Goal: Information Seeking & Learning: Learn about a topic

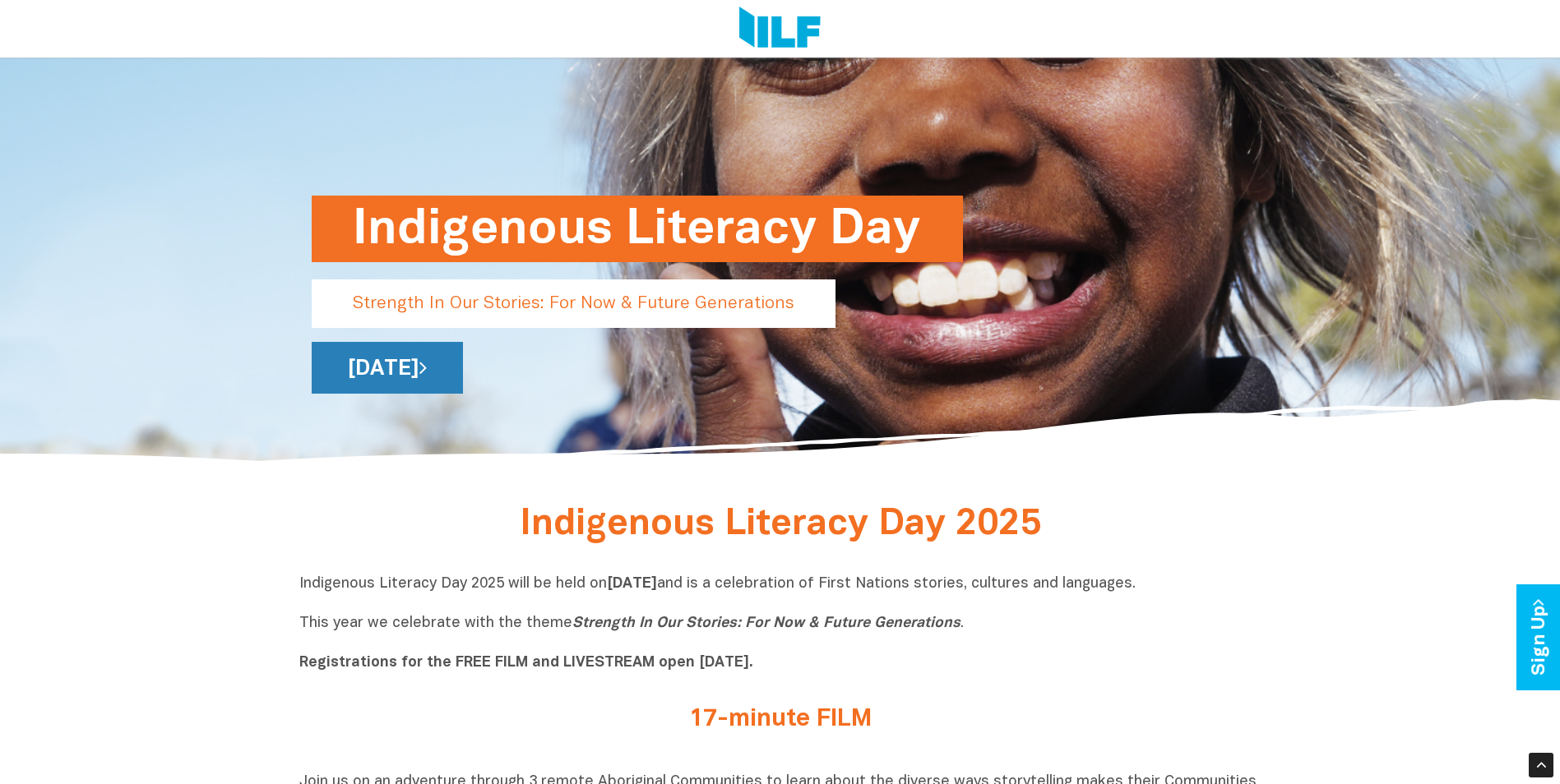
scroll to position [411, 0]
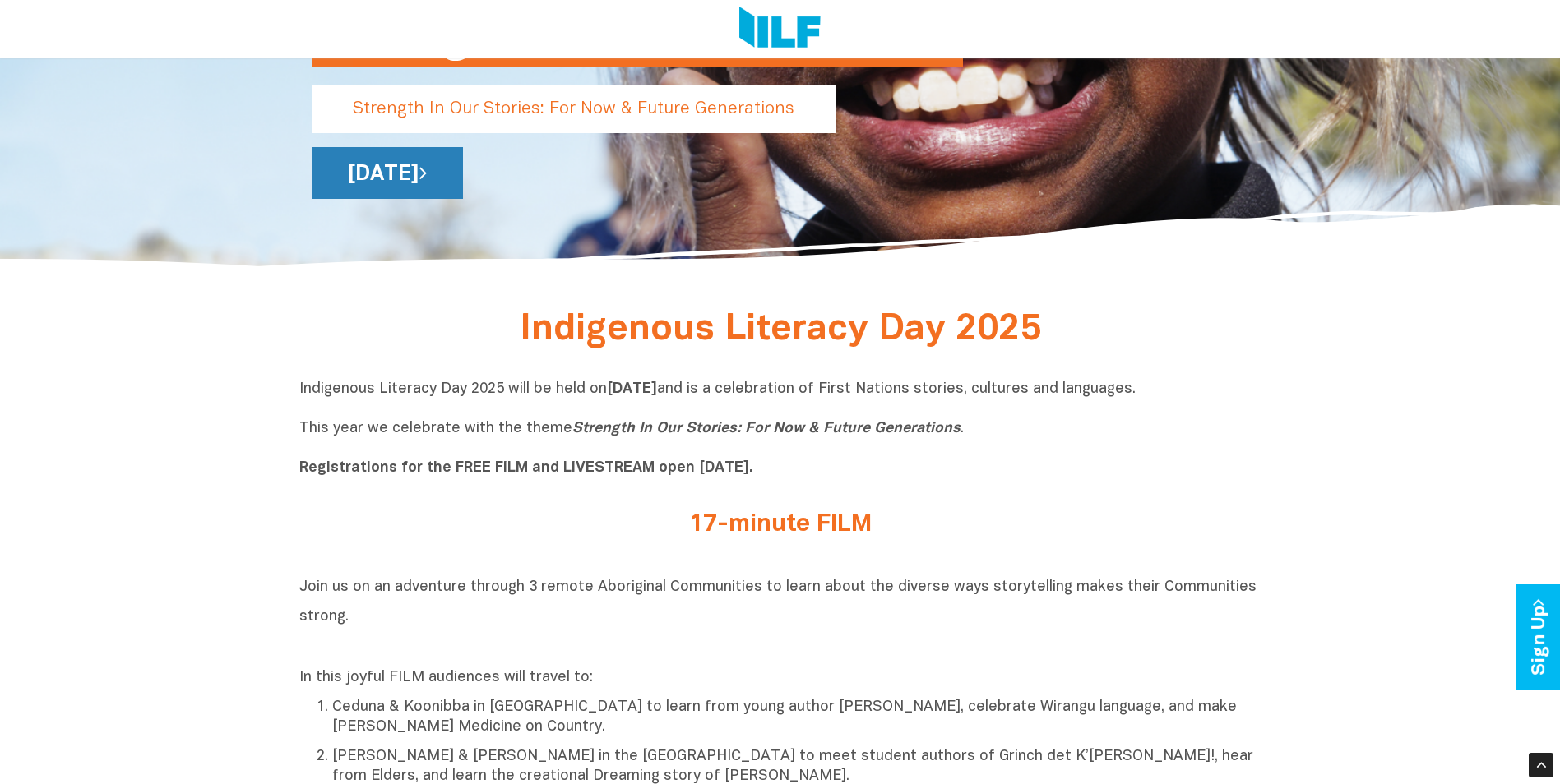
click at [463, 194] on link "[DATE]" at bounding box center [387, 173] width 151 height 52
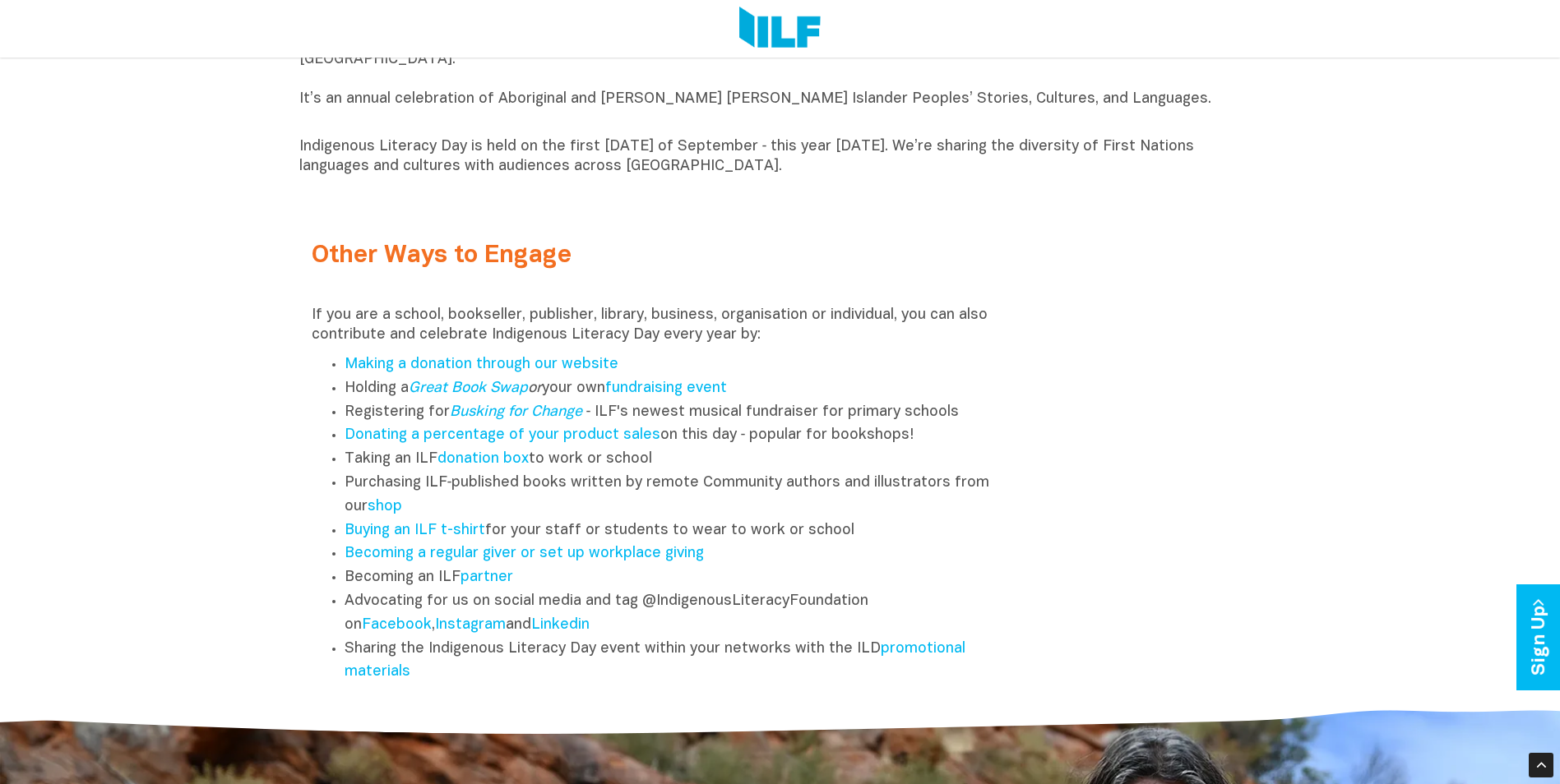
scroll to position [2056, 0]
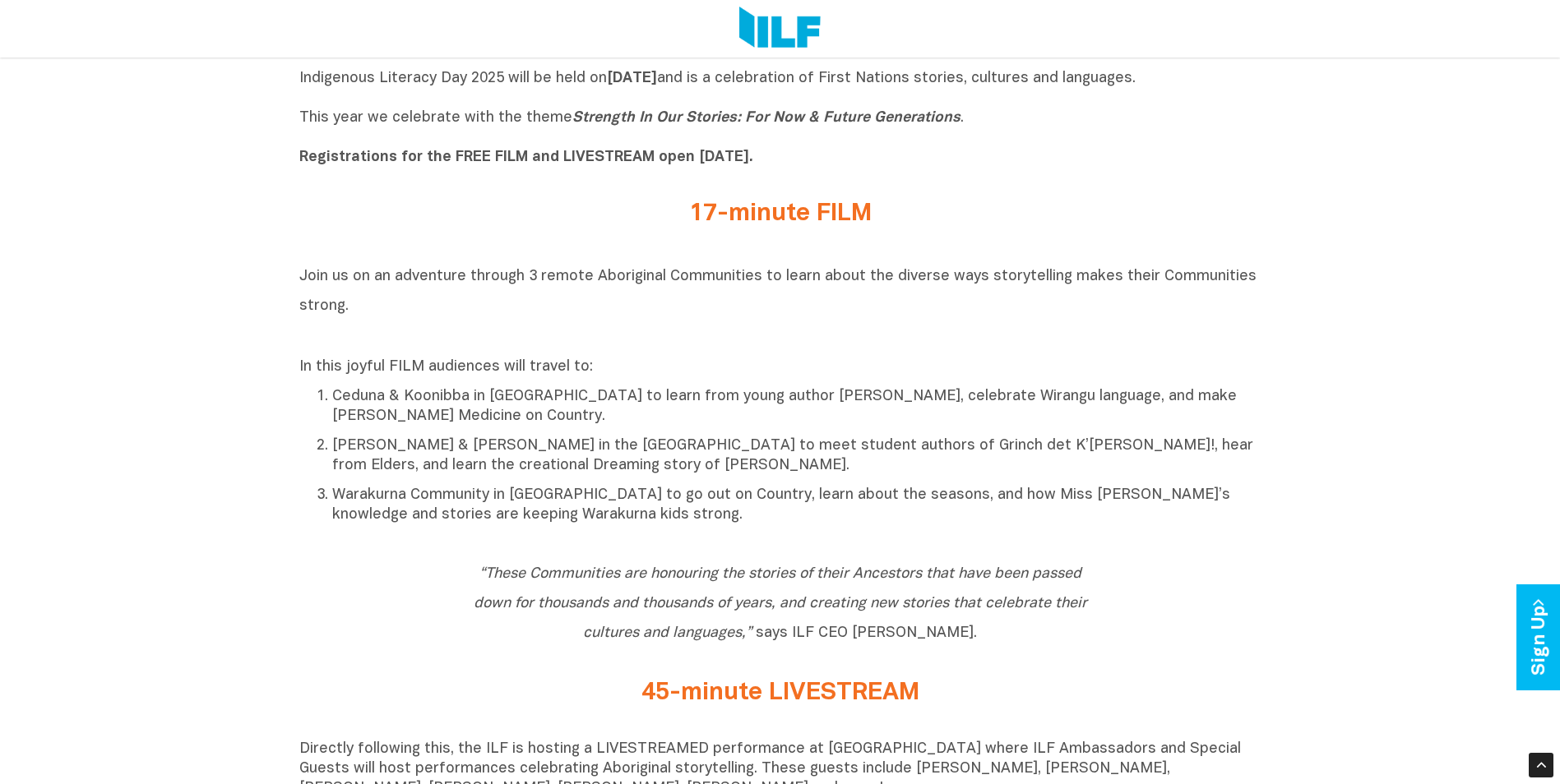
scroll to position [411, 0]
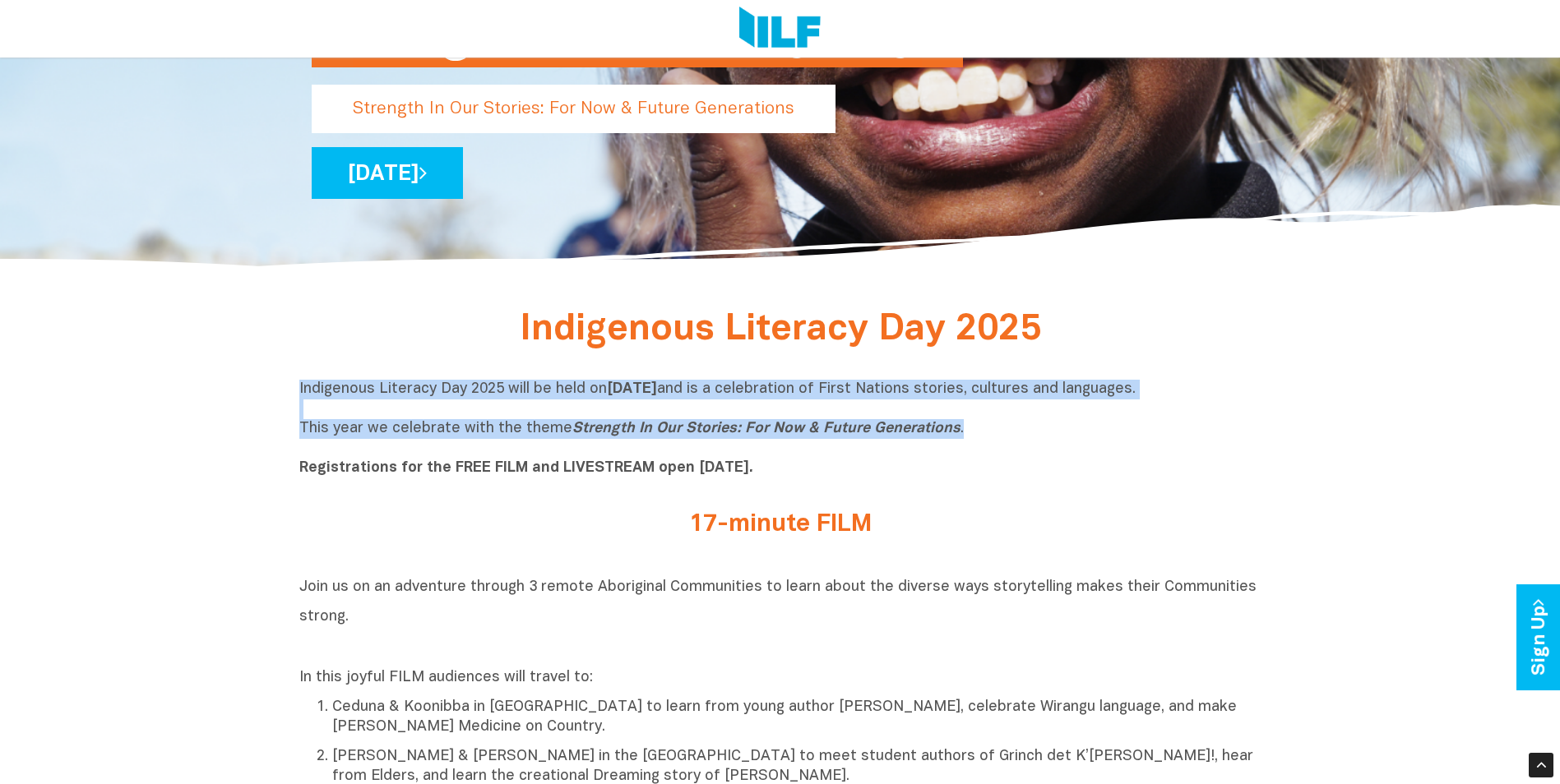
drag, startPoint x: 292, startPoint y: 383, endPoint x: 1278, endPoint y: 433, distance: 987.3
copy p "Indigenous Literacy Day 2025 will be held [DATE][DATE] and is a celebration of …"
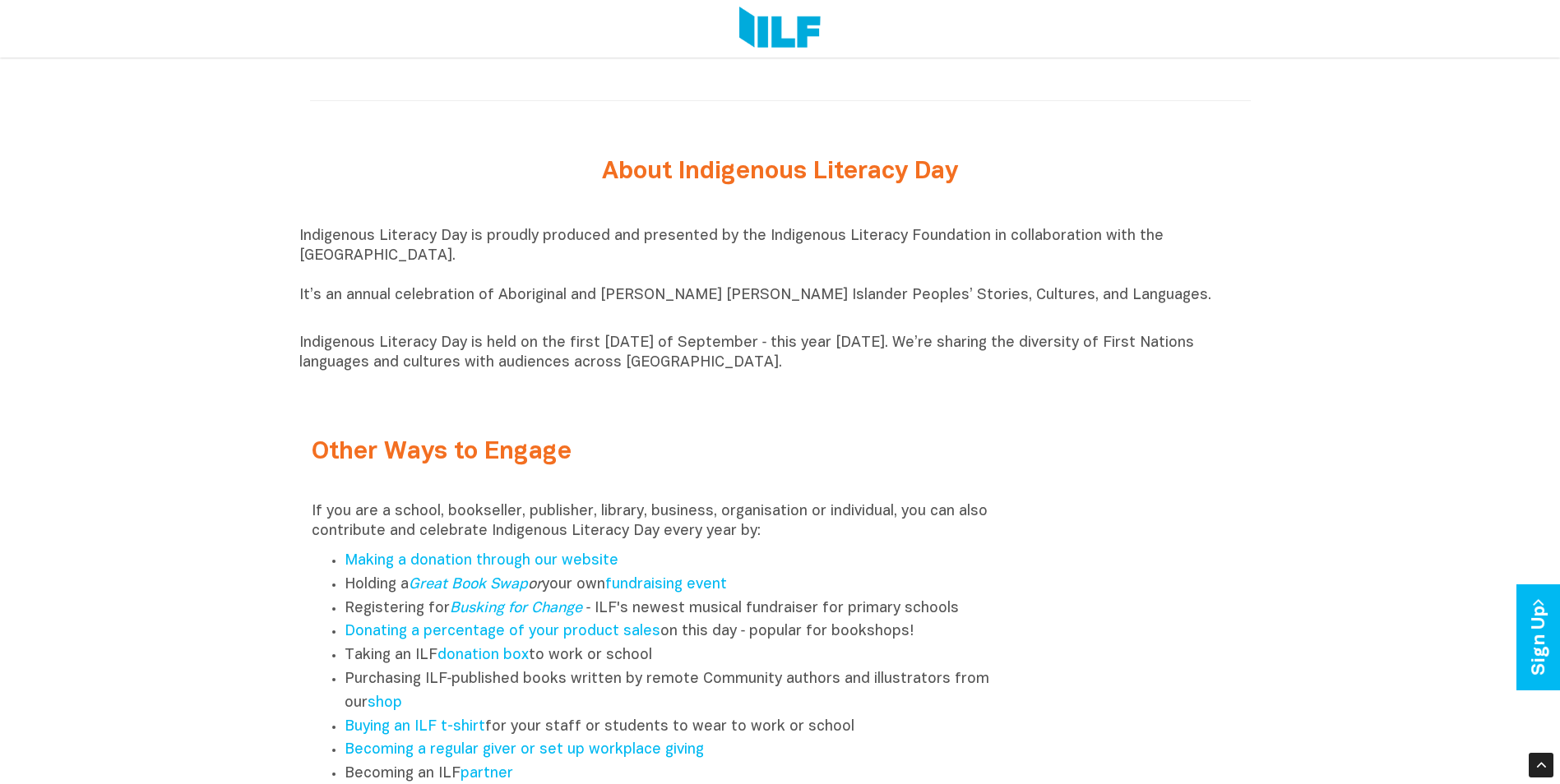
scroll to position [1809, 0]
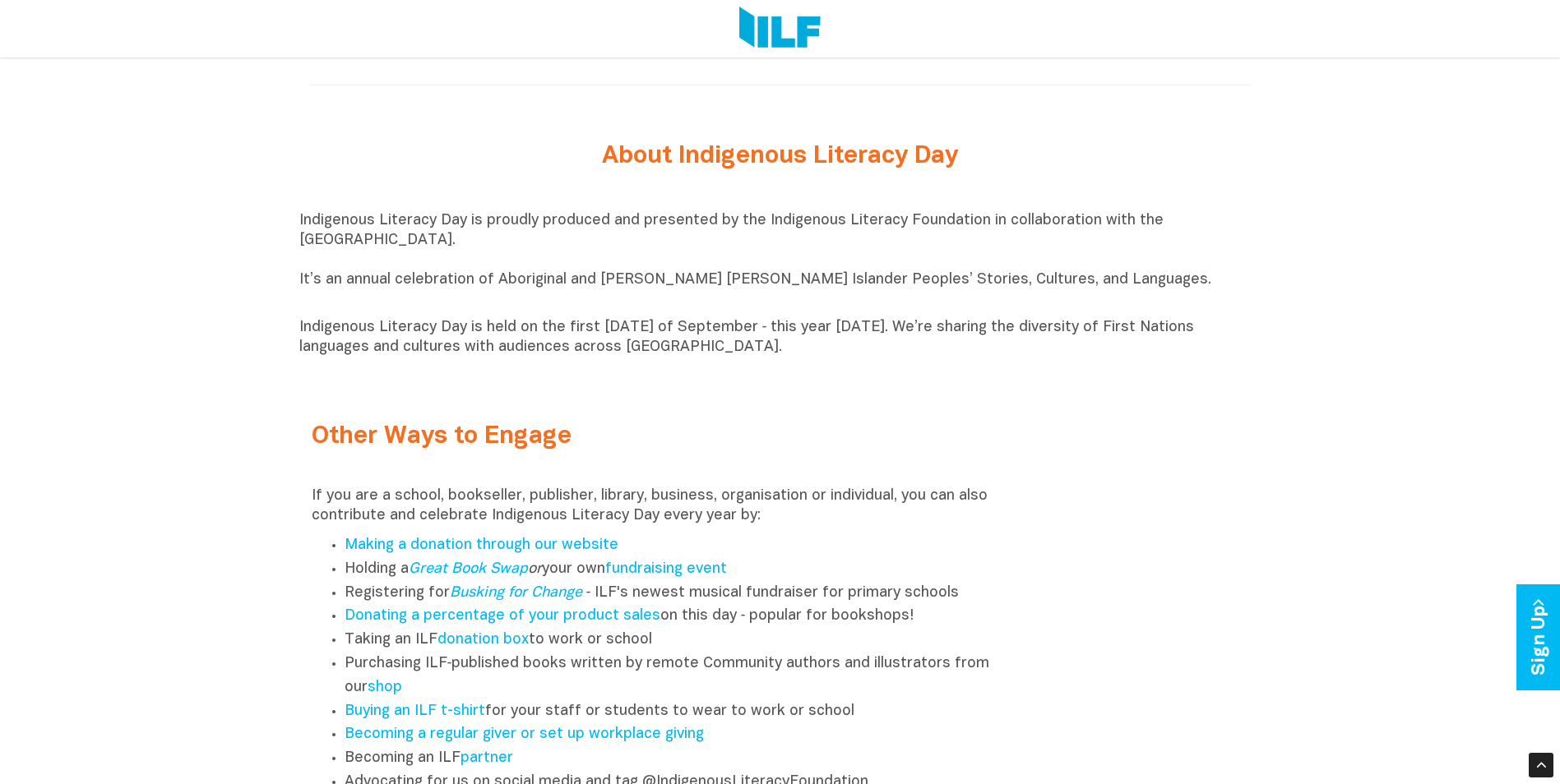
drag, startPoint x: 274, startPoint y: 222, endPoint x: 800, endPoint y: 376, distance: 548.1
drag, startPoint x: 800, startPoint y: 376, endPoint x: 819, endPoint y: 376, distance: 19.0
click at [819, 376] on div "Indigenous Literacy Day is proudly produced and presented by the Indigenous Lit…" at bounding box center [780, 284] width 962 height 188
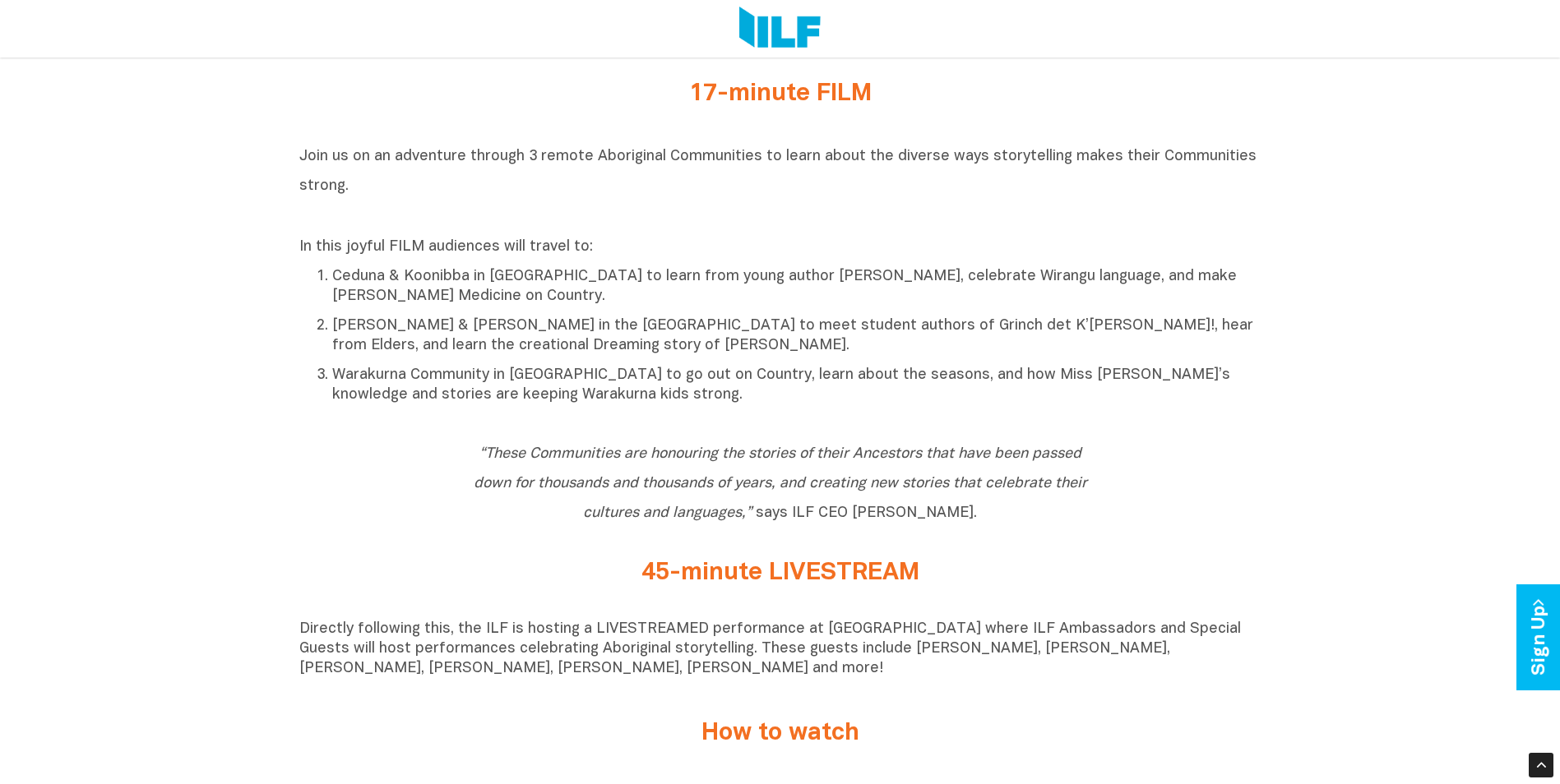
scroll to position [822, 0]
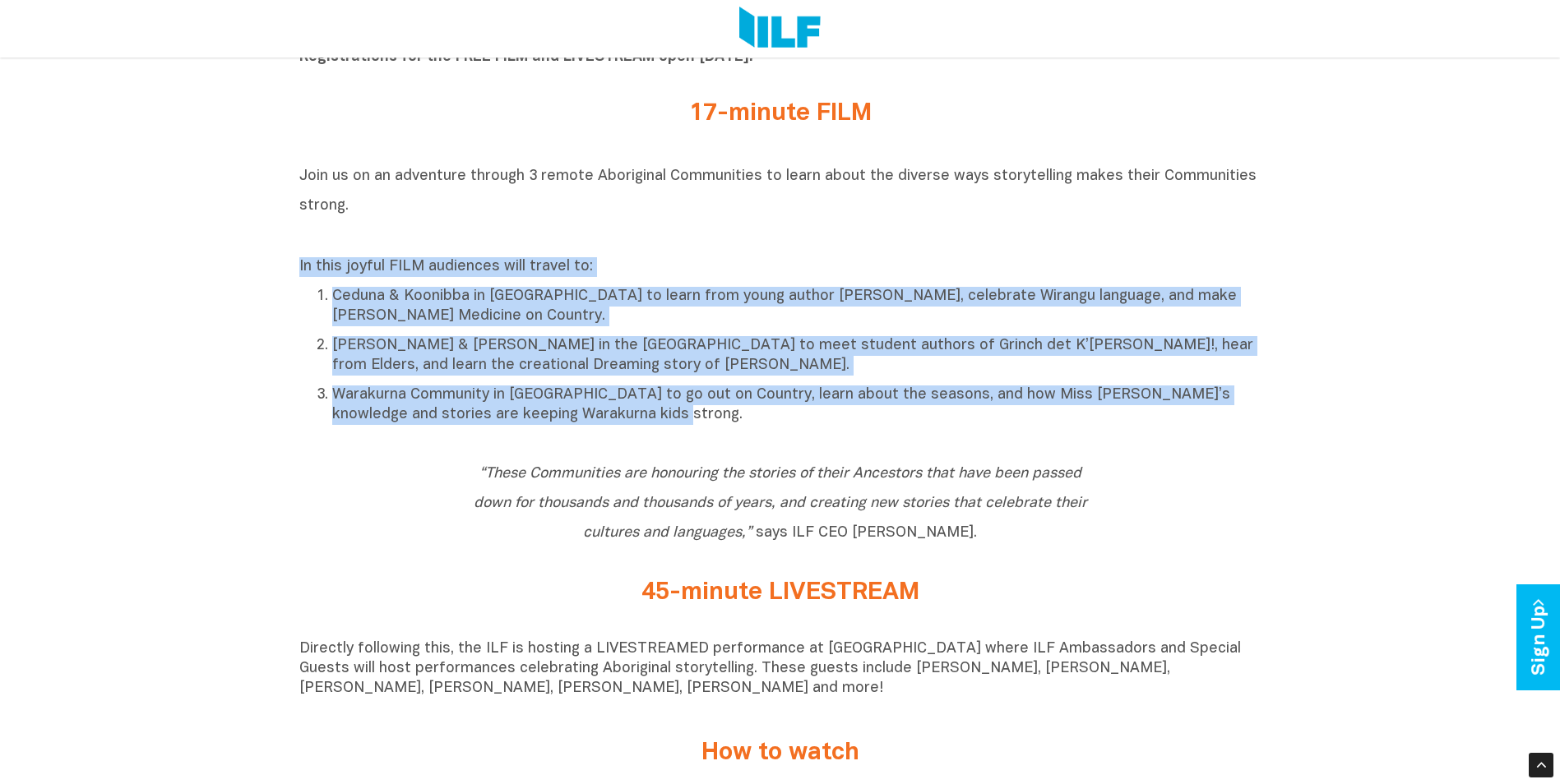
drag, startPoint x: 269, startPoint y: 265, endPoint x: 673, endPoint y: 429, distance: 436.0
drag, startPoint x: 673, startPoint y: 429, endPoint x: 681, endPoint y: 426, distance: 8.5
click at [677, 430] on div "Join us on an adventure through 3 remote Aboriginal Communities to learn about …" at bounding box center [780, 296] width 962 height 273
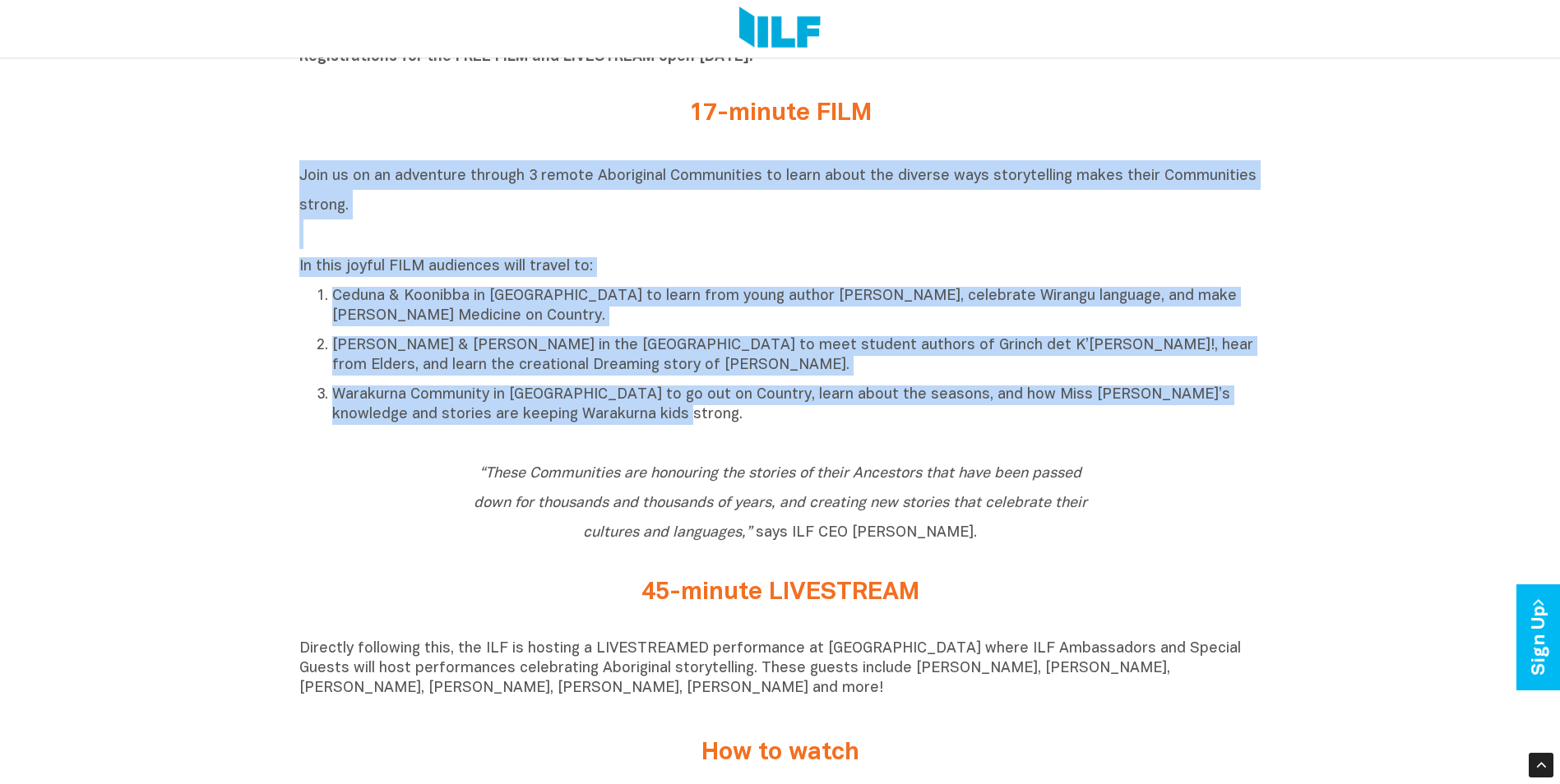
drag, startPoint x: 291, startPoint y: 172, endPoint x: 747, endPoint y: 413, distance: 515.8
copy div "Join us on an adventure through 3 remote Aboriginal Communities to learn about …"
click at [586, 210] on h2 "Join us on an adventure through 3 remote Aboriginal Communities to learn about …" at bounding box center [780, 205] width 962 height 89
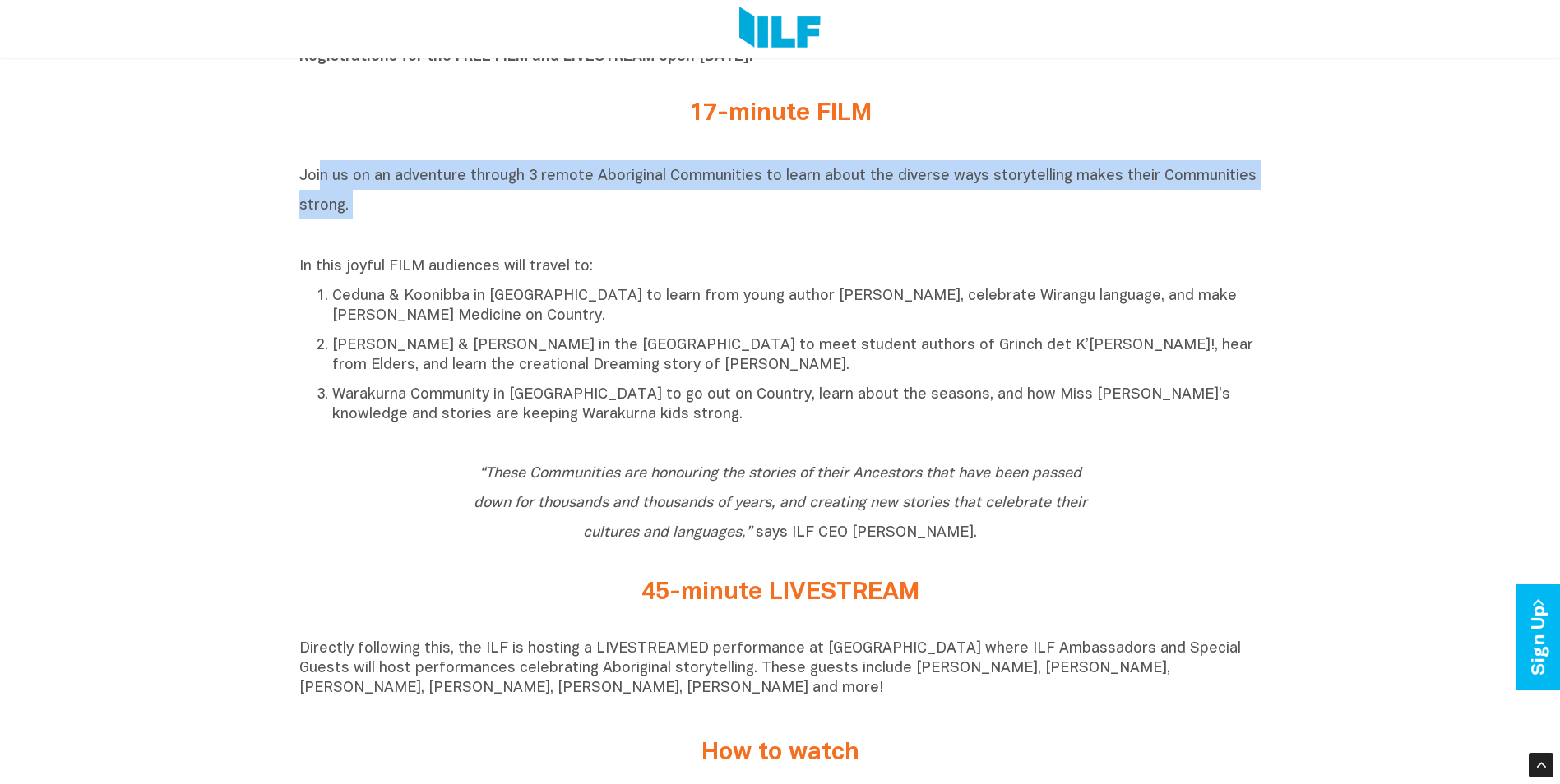
drag, startPoint x: 401, startPoint y: 223, endPoint x: 319, endPoint y: 186, distance: 90.0
click at [319, 186] on h2 "Join us on an adventure through 3 remote Aboriginal Communities to learn about …" at bounding box center [780, 205] width 962 height 89
drag, startPoint x: 319, startPoint y: 186, endPoint x: 412, endPoint y: 195, distance: 93.4
copy span "n us on an adventure through 3 remote Aboriginal Communities to learn about the…"
click at [530, 188] on h2 "Join us on an adventure through 3 remote Aboriginal Communities to learn about …" at bounding box center [780, 205] width 962 height 89
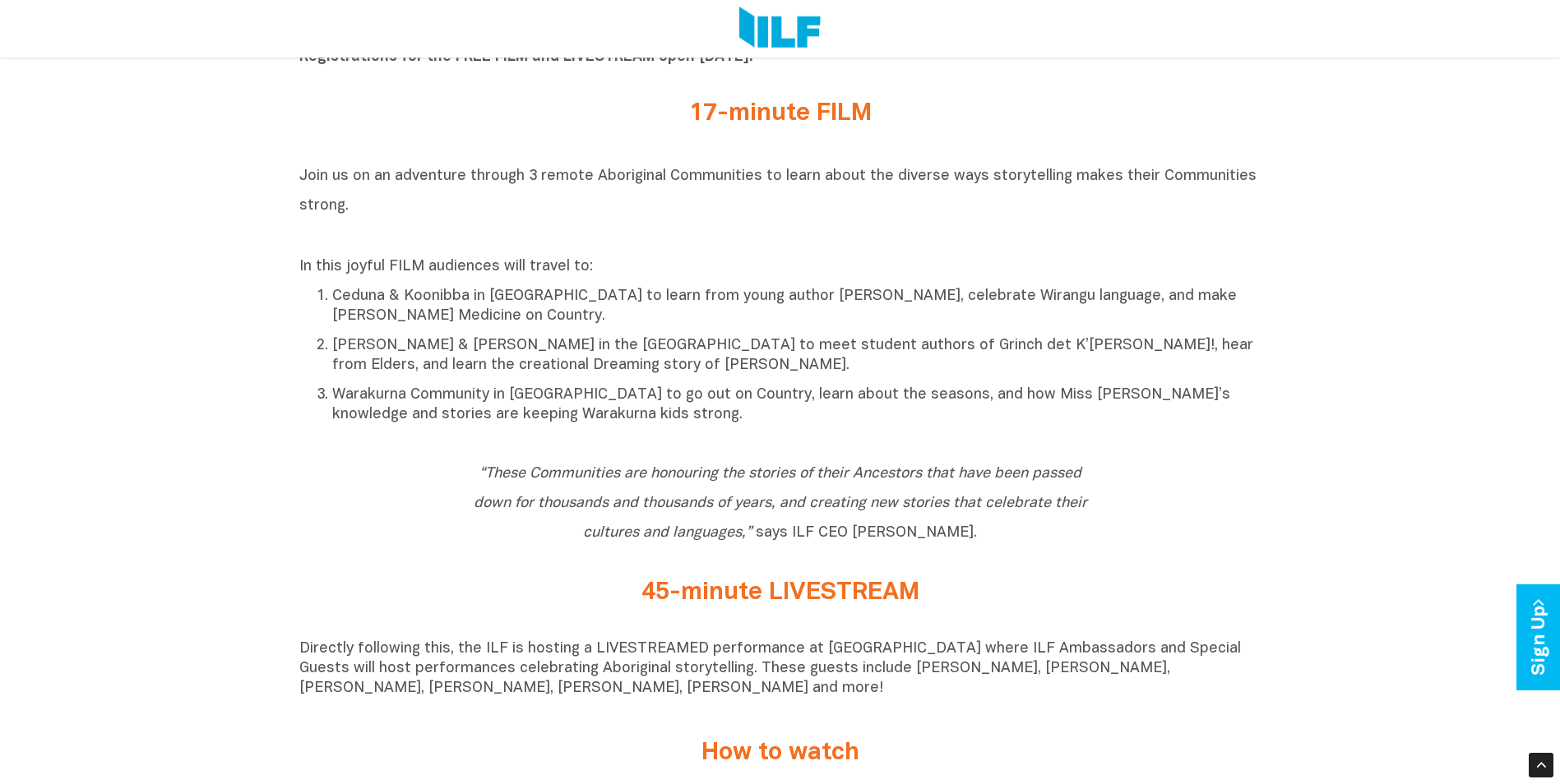
drag, startPoint x: 360, startPoint y: 207, endPoint x: 288, endPoint y: 177, distance: 78.0
drag, startPoint x: 288, startPoint y: 177, endPoint x: 349, endPoint y: 186, distance: 61.7
copy span "Join us on an adventure through 3 remote Aboriginal Communities to learn about …"
